Goal: Entertainment & Leisure: Browse casually

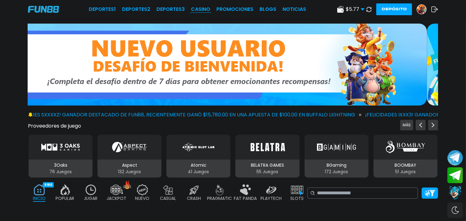
click at [205, 12] on link "CASINO" at bounding box center [200, 9] width 19 height 7
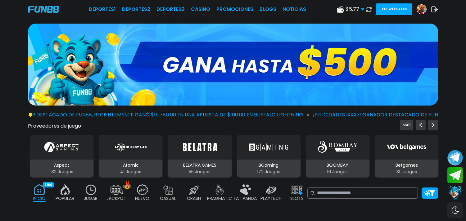
click at [91, 194] on img at bounding box center [91, 189] width 12 height 11
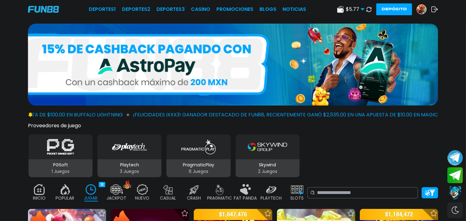
scroll to position [32, 0]
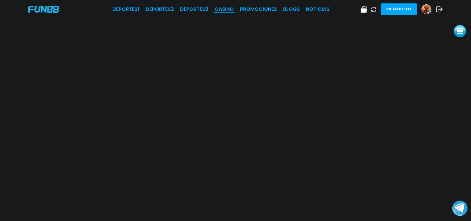
click at [231, 8] on link "CASINO" at bounding box center [223, 9] width 19 height 7
